Goal: Task Accomplishment & Management: Manage account settings

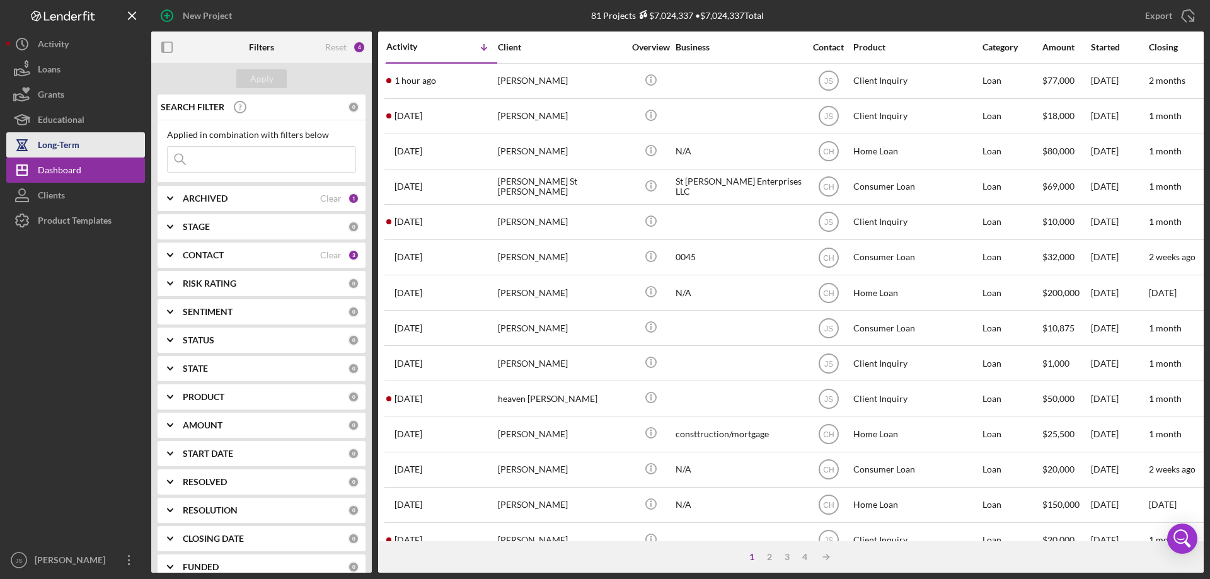
scroll to position [126, 0]
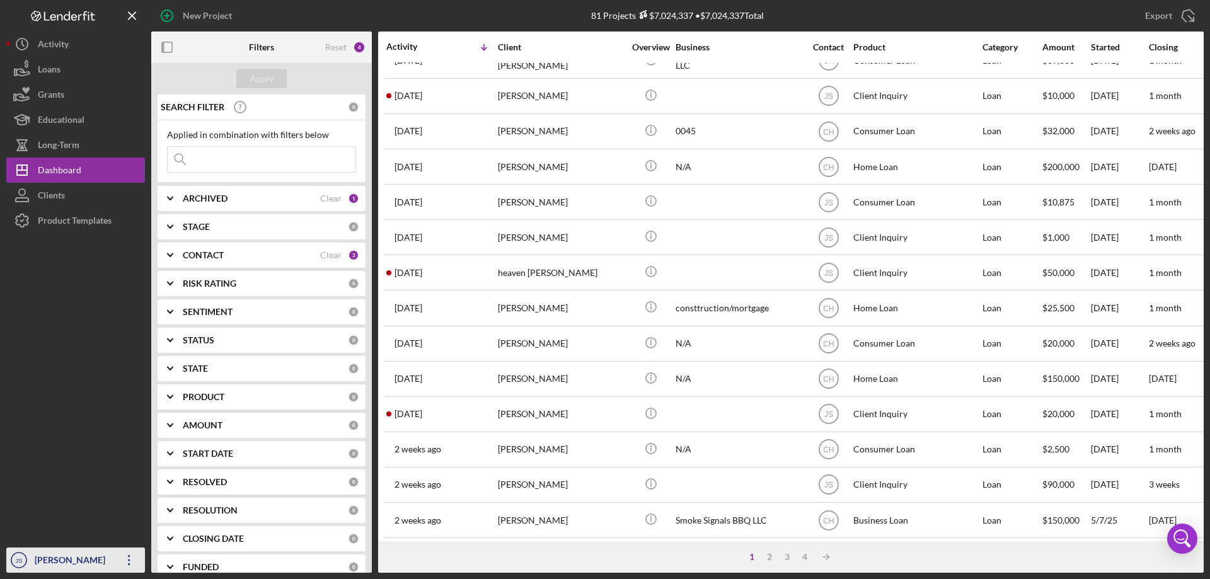
click at [58, 564] on div "[PERSON_NAME]" at bounding box center [73, 562] width 82 height 28
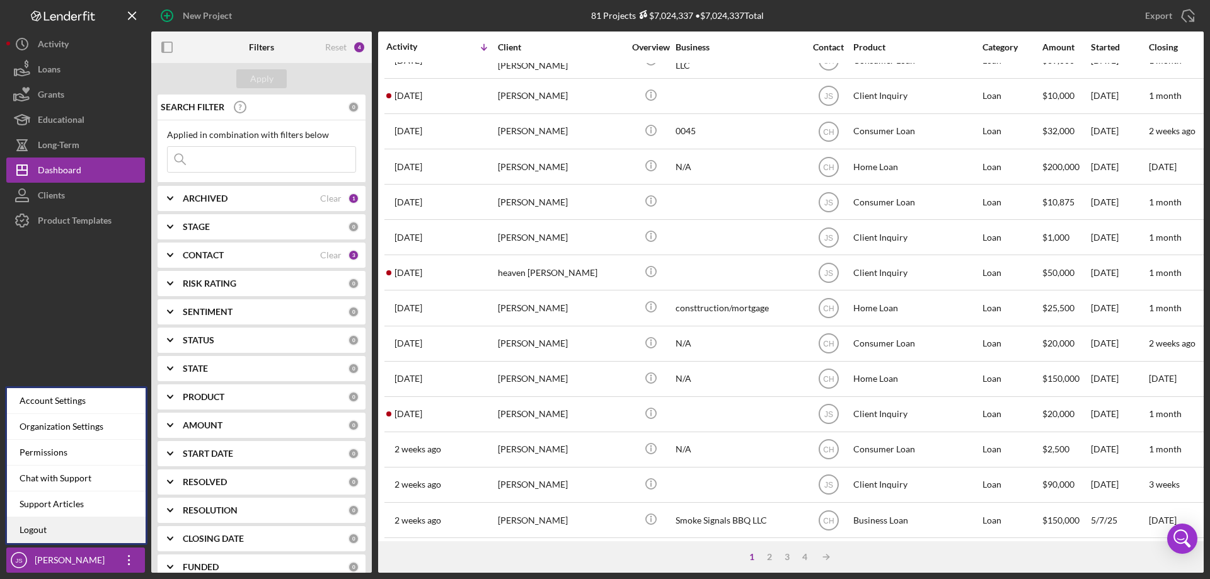
click at [54, 533] on link "Logout" at bounding box center [76, 530] width 139 height 26
